Goal: Find specific page/section: Find specific page/section

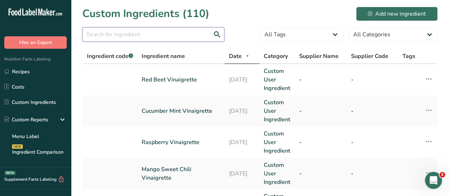
click at [90, 36] on input "text" at bounding box center [153, 34] width 142 height 14
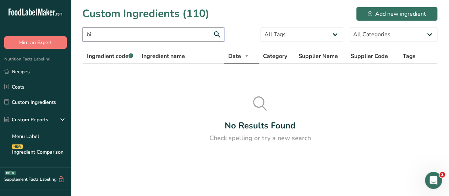
type input "b"
type input "c"
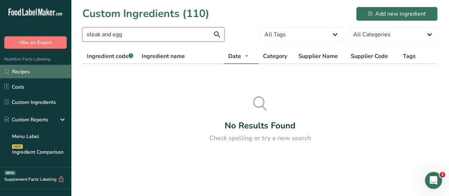
type input "steak and egg"
click at [22, 70] on link "Recipes" at bounding box center [35, 72] width 71 height 14
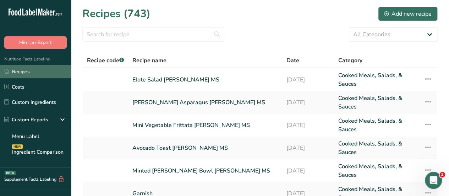
click at [37, 72] on link "Recipes" at bounding box center [35, 72] width 71 height 14
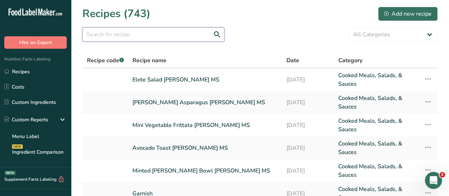
click at [96, 37] on input "text" at bounding box center [153, 34] width 142 height 14
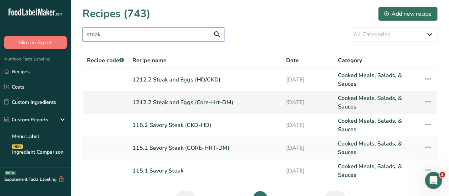
type input "steak"
click at [159, 103] on link "1212.2 Steak and Eggs (Core-Hrt-DM)" at bounding box center [205, 102] width 145 height 17
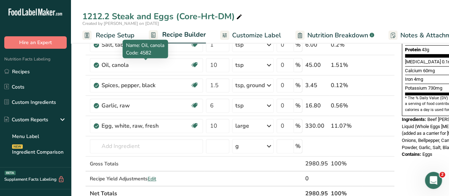
scroll to position [179, 0]
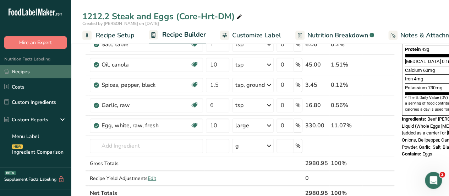
click at [18, 74] on link "Recipes" at bounding box center [35, 72] width 71 height 14
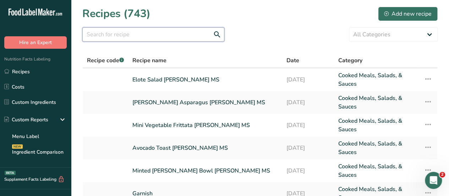
click at [97, 34] on input "text" at bounding box center [153, 34] width 142 height 14
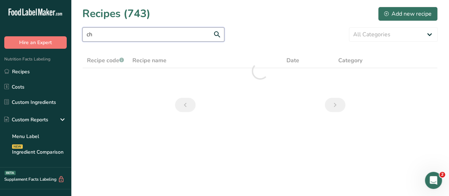
type input "c"
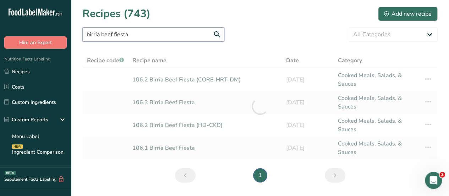
type input "birria beef fiesta"
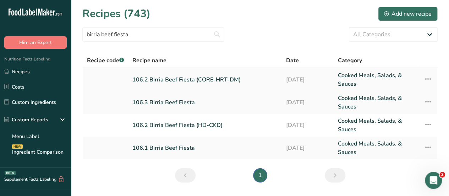
click at [155, 79] on link "106.2 Birria Beef Fiesta (CORE-HRT-DM)" at bounding box center [205, 79] width 145 height 17
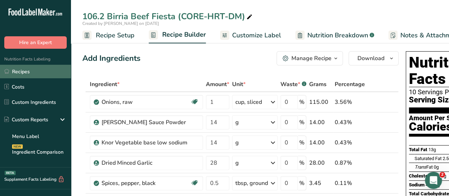
click at [22, 71] on link "Recipes" at bounding box center [35, 72] width 71 height 14
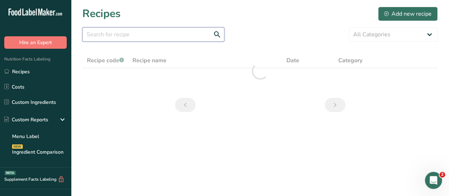
click at [100, 34] on input "text" at bounding box center [153, 34] width 142 height 14
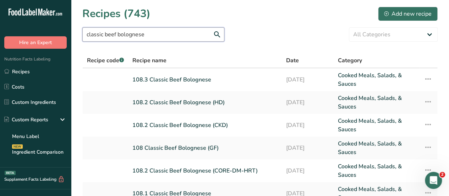
click at [136, 34] on input "classic beef bolognese" at bounding box center [153, 34] width 142 height 14
click at [152, 36] on input "classic beef bolognese" at bounding box center [153, 34] width 142 height 14
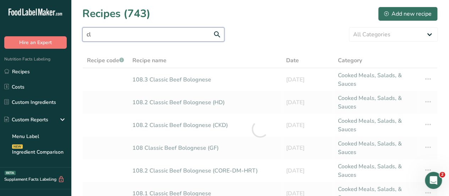
type input "c"
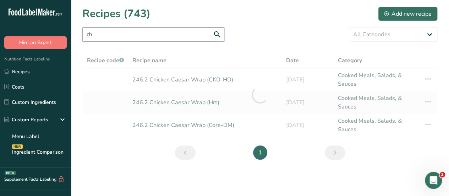
type input "c"
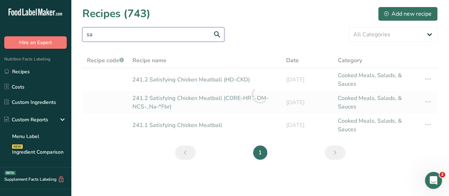
type input "s"
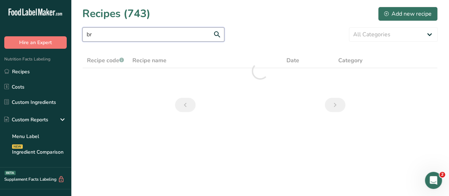
type input "b"
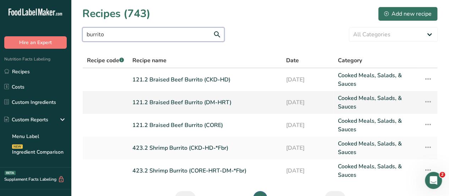
type input "burrito"
click at [166, 101] on link "121.2 Braised Beef Burrito (DM-HRT)" at bounding box center [205, 102] width 145 height 17
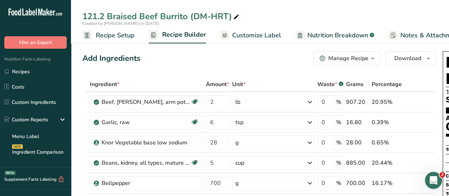
click at [27, 74] on link "Recipes" at bounding box center [35, 72] width 71 height 14
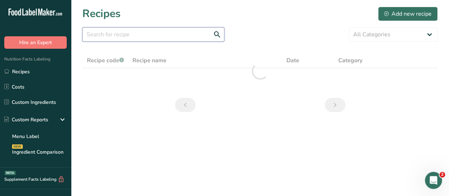
click at [97, 35] on input "text" at bounding box center [153, 34] width 142 height 14
type input "b"
